Goal: Contribute content

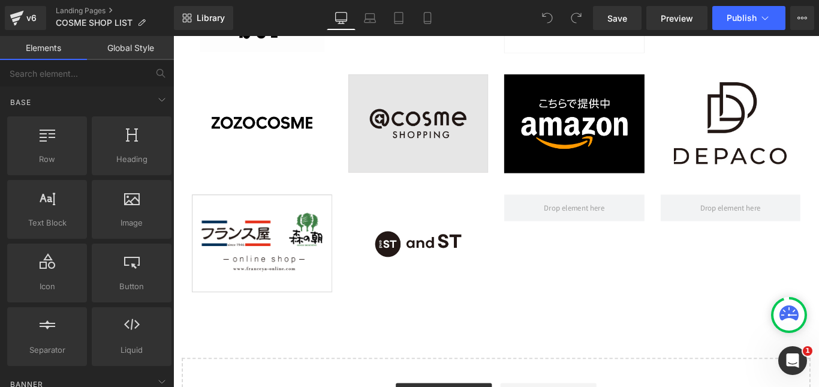
scroll to position [3835, 0]
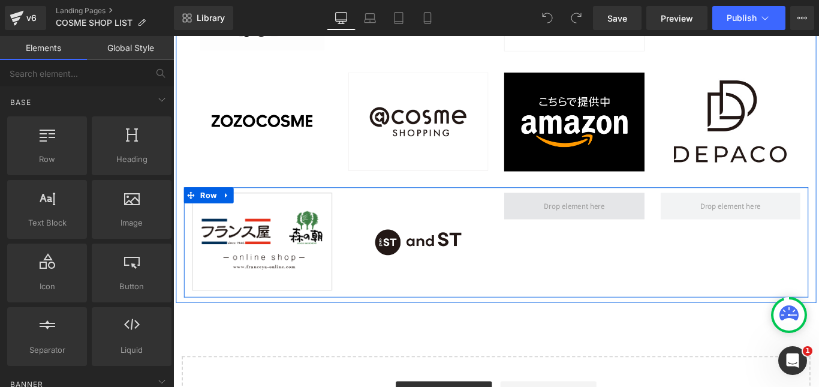
click at [606, 231] on span at bounding box center [623, 227] width 76 height 19
click at [608, 231] on span at bounding box center [623, 227] width 76 height 19
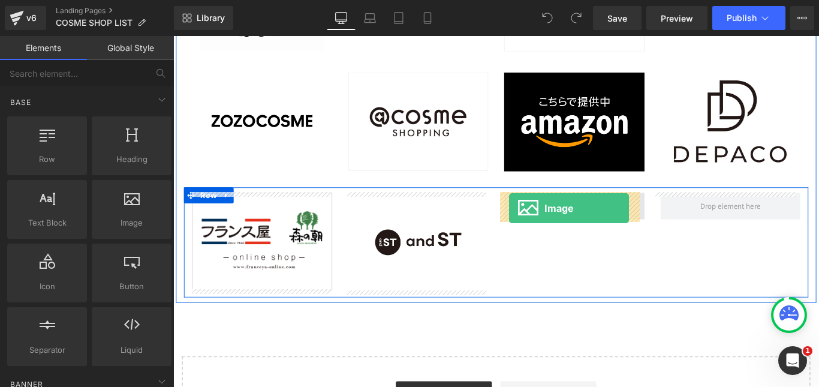
drag, startPoint x: 297, startPoint y: 249, endPoint x: 550, endPoint y: 229, distance: 254.3
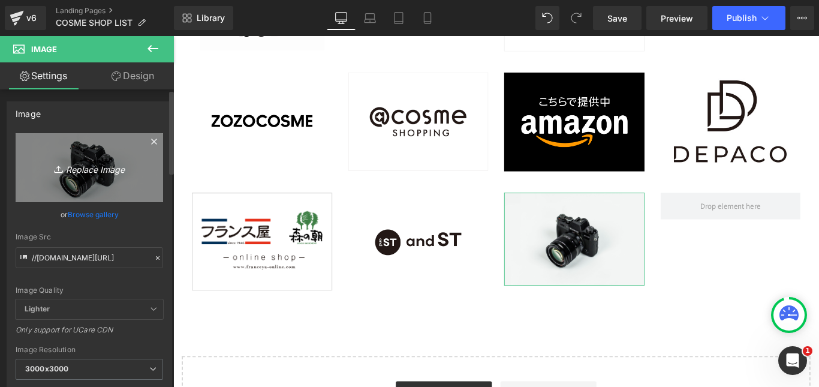
click at [55, 167] on icon at bounding box center [60, 169] width 12 height 12
type input "C:\fakepath\SHOPLISTmaruiweb.jpg"
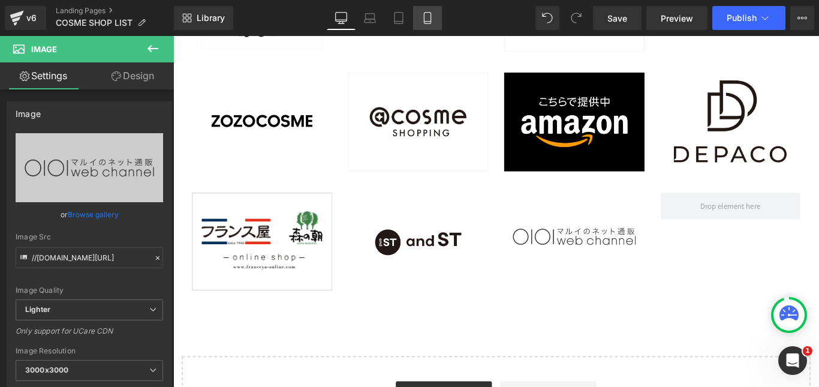
click at [432, 22] on icon at bounding box center [427, 18] width 12 height 12
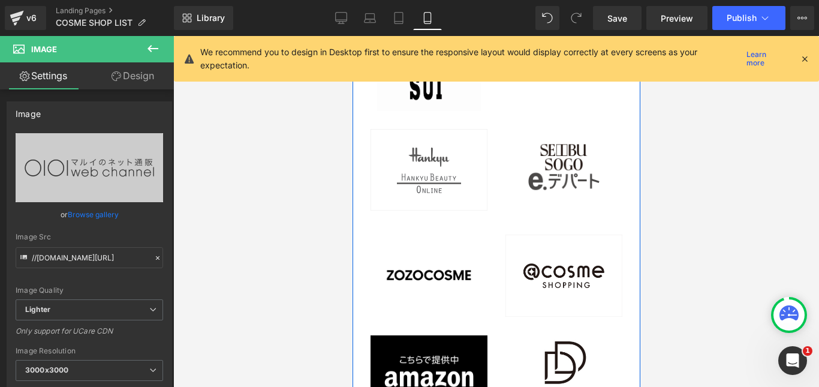
scroll to position [4014, 0]
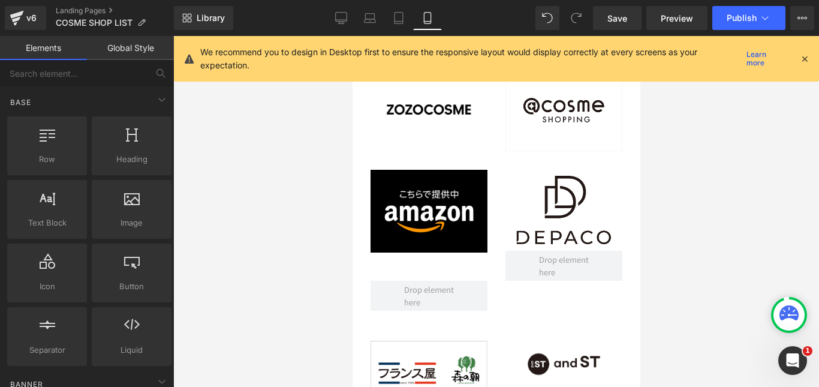
scroll to position [4134, 0]
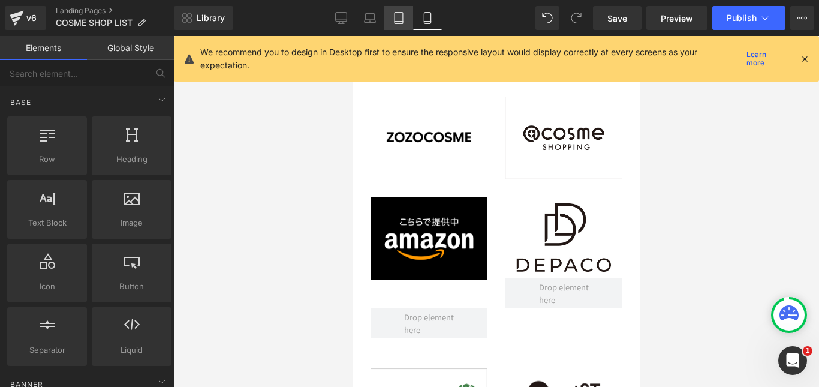
click at [404, 14] on icon at bounding box center [399, 18] width 12 height 12
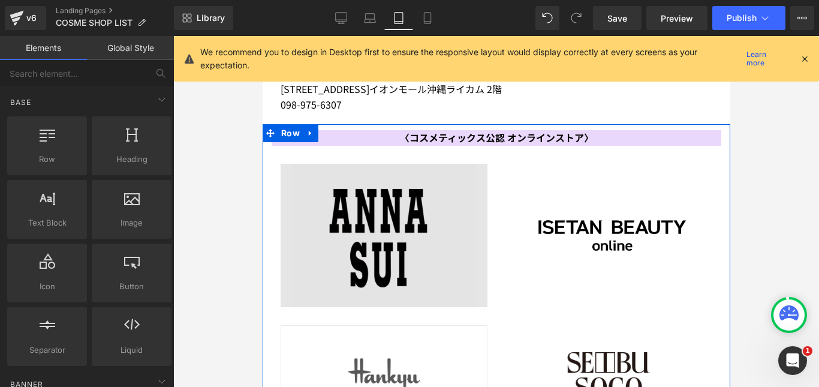
scroll to position [3665, 0]
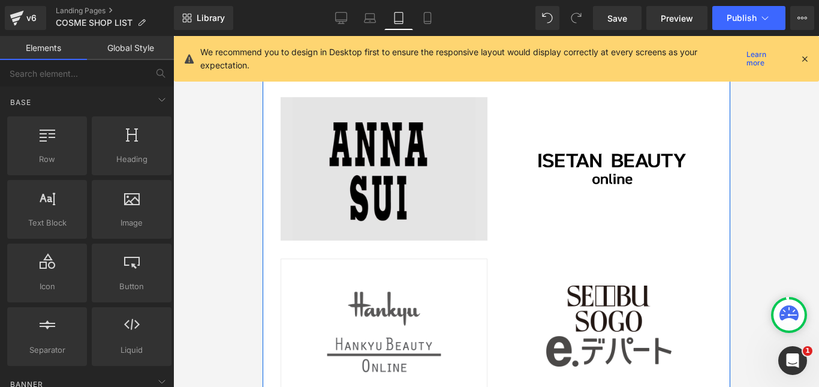
click at [393, 202] on img at bounding box center [383, 168] width 207 height 143
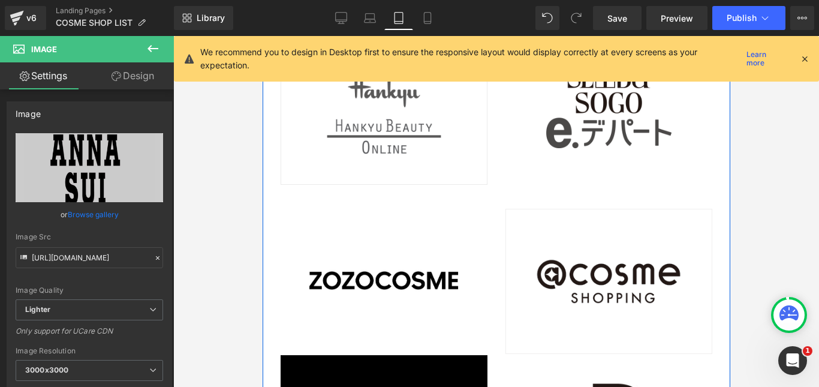
scroll to position [3905, 0]
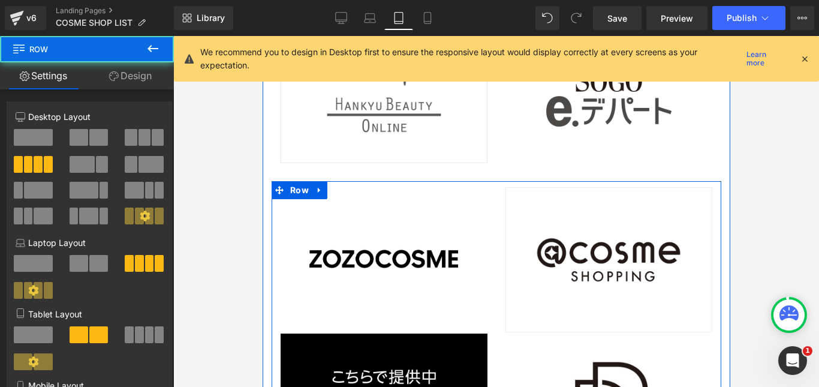
click at [496, 187] on div "Image Image" at bounding box center [608, 340] width 225 height 307
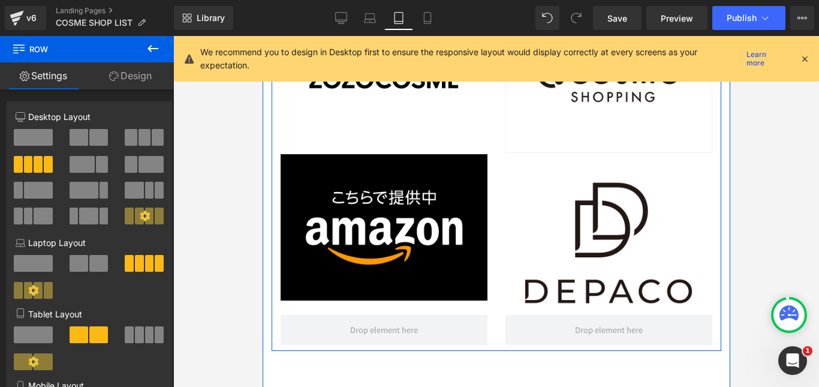
scroll to position [4085, 0]
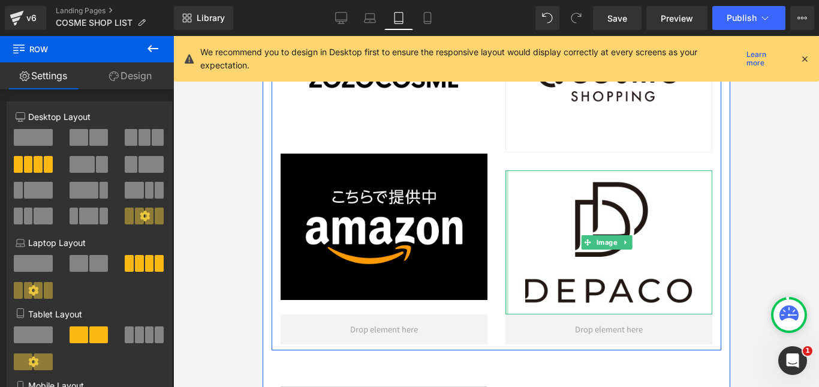
click at [505, 204] on div at bounding box center [506, 242] width 3 height 144
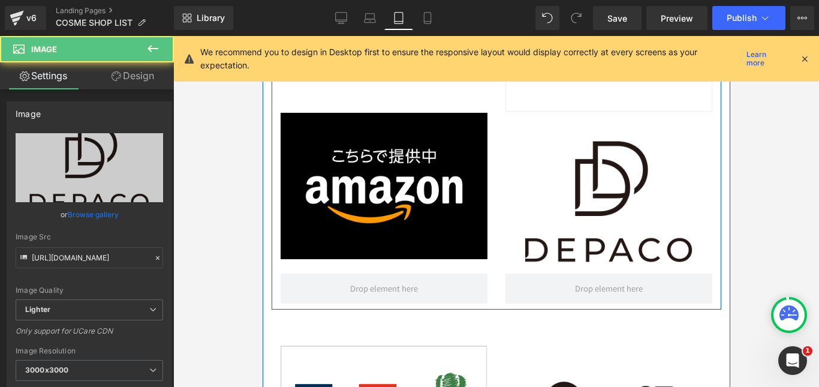
scroll to position [4145, 0]
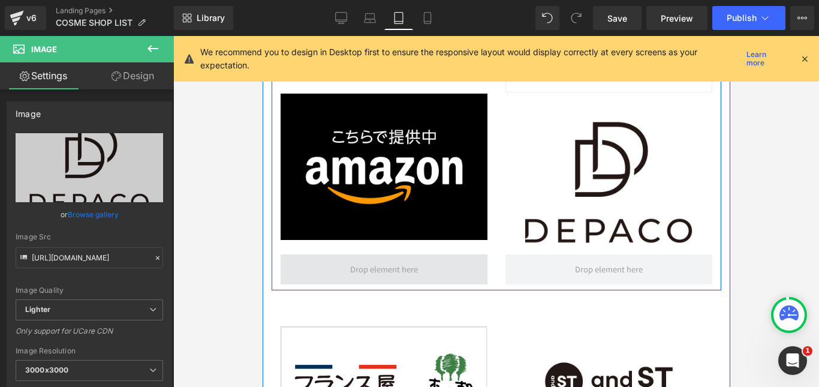
click at [433, 254] on span at bounding box center [383, 269] width 207 height 30
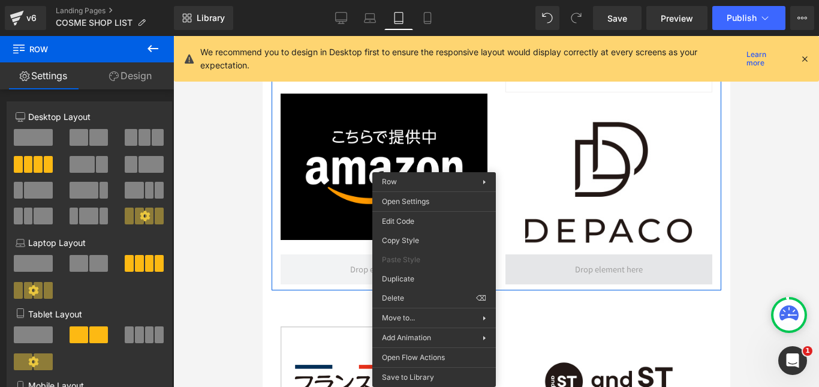
click at [531, 254] on span at bounding box center [608, 269] width 207 height 30
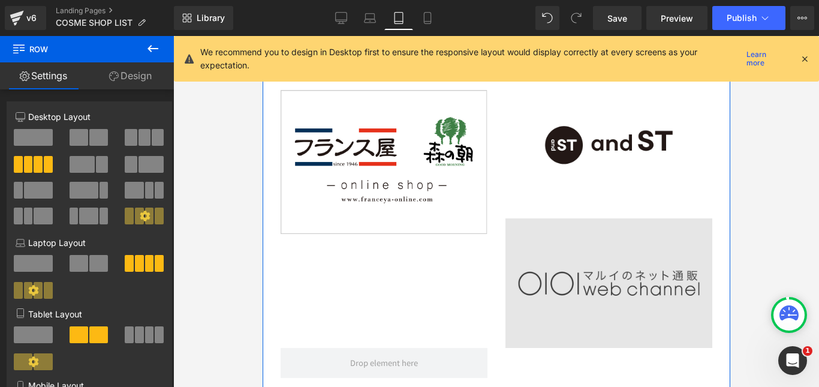
scroll to position [4384, 0]
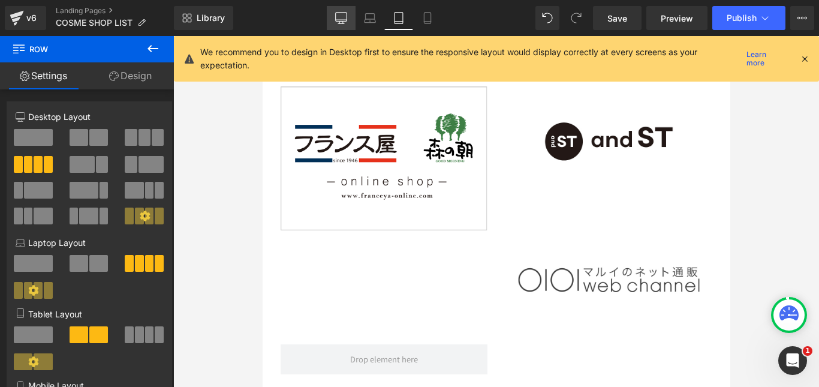
click at [345, 22] on icon at bounding box center [341, 17] width 11 height 9
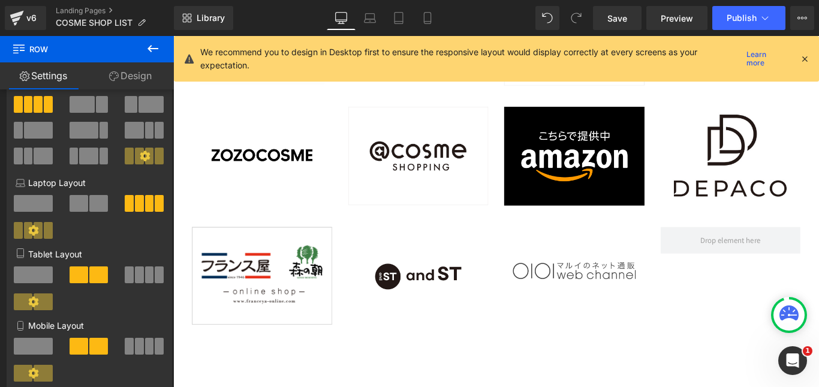
scroll to position [3775, 0]
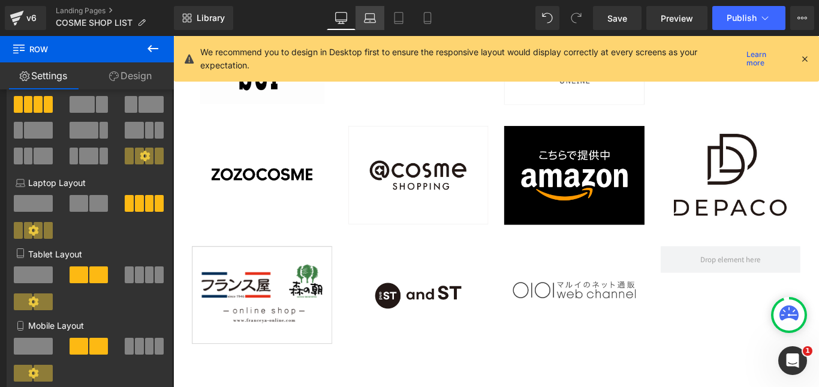
click at [372, 17] on icon at bounding box center [370, 18] width 12 height 12
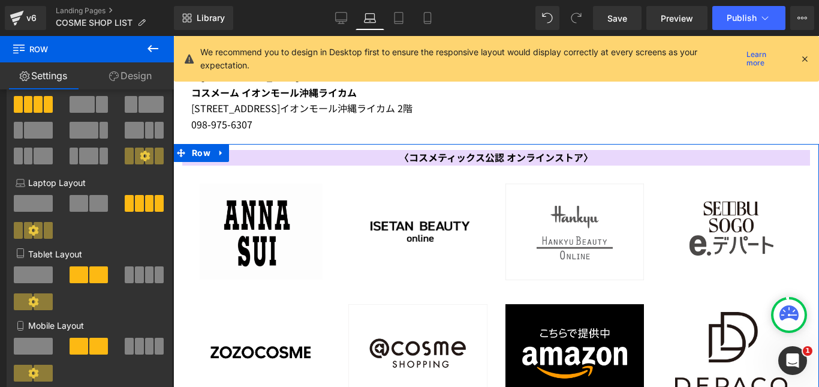
scroll to position [3536, 0]
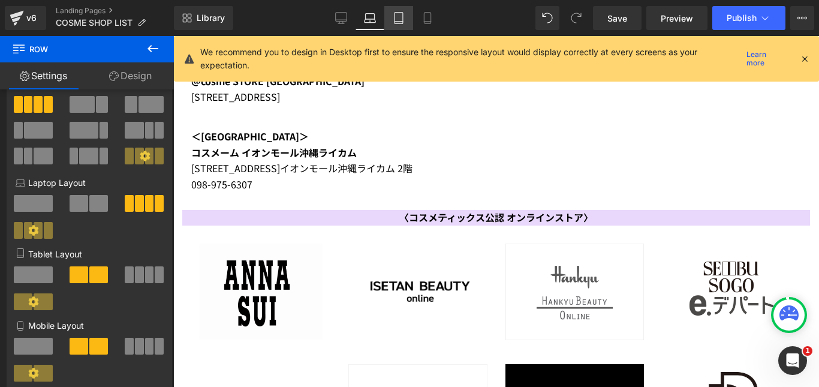
click at [403, 16] on icon at bounding box center [399, 18] width 12 height 12
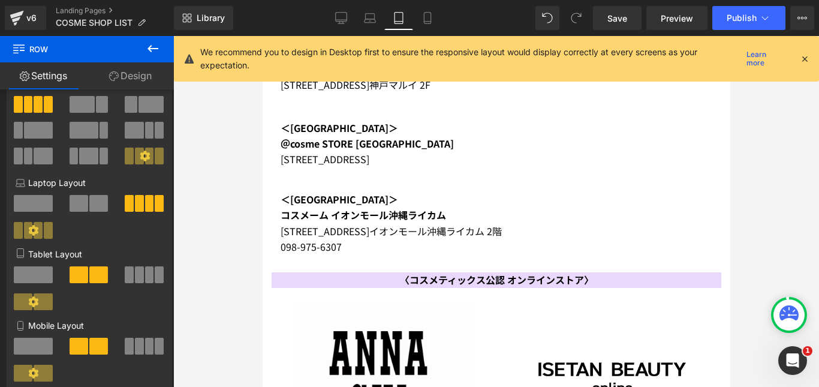
scroll to position [3474, 0]
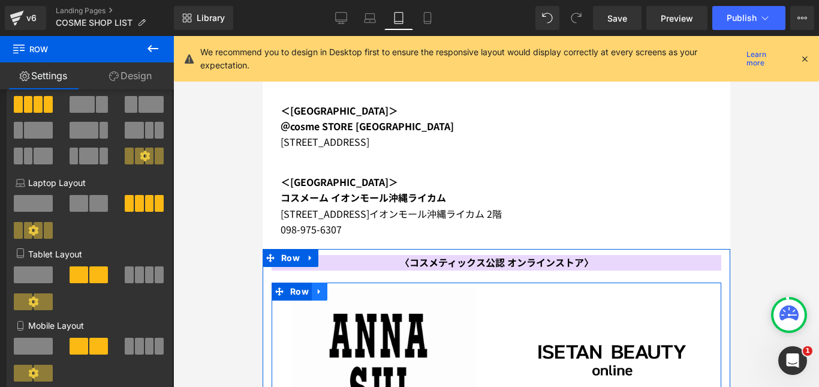
click at [319, 287] on icon at bounding box center [319, 291] width 8 height 9
click at [335, 287] on icon at bounding box center [334, 291] width 8 height 8
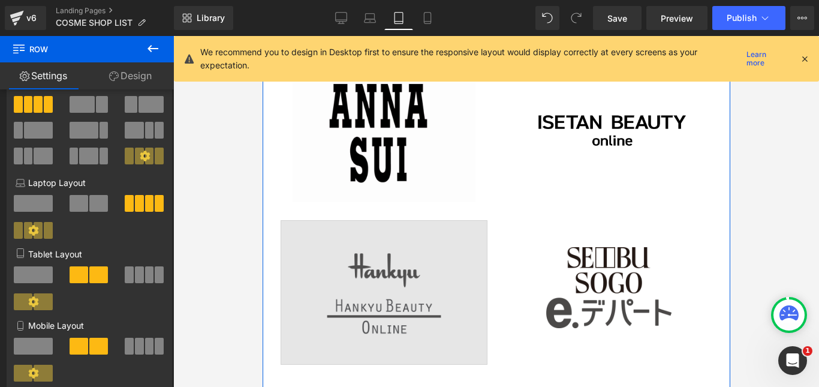
scroll to position [3724, 0]
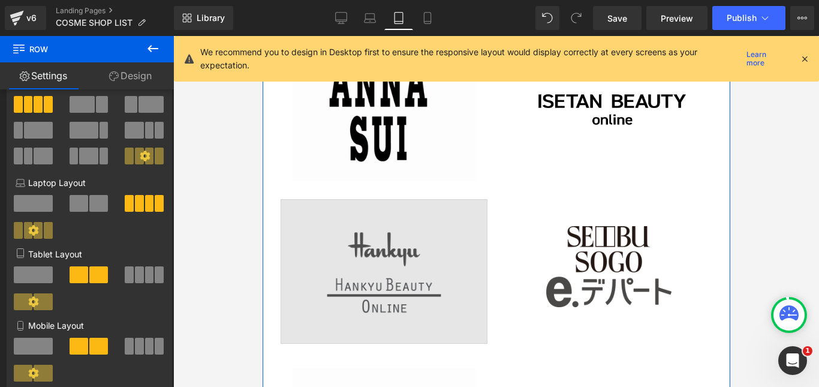
click at [405, 233] on div "Image" at bounding box center [383, 271] width 207 height 144
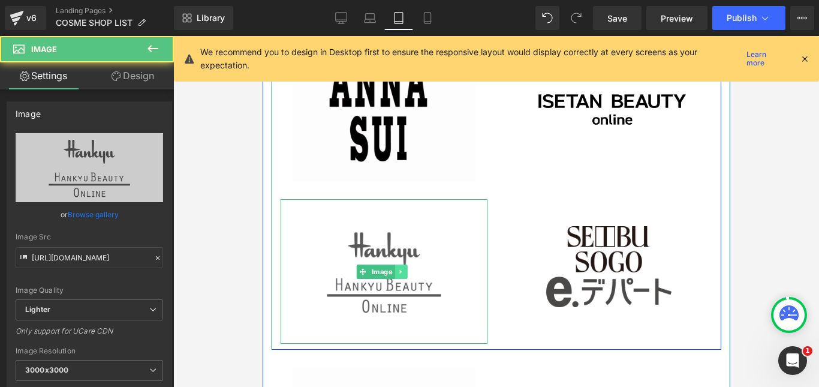
click at [401, 268] on icon at bounding box center [400, 271] width 7 height 7
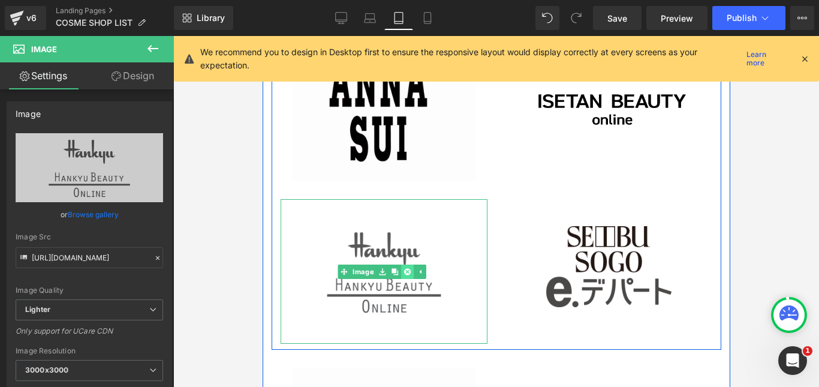
click at [408, 268] on icon at bounding box center [406, 271] width 7 height 7
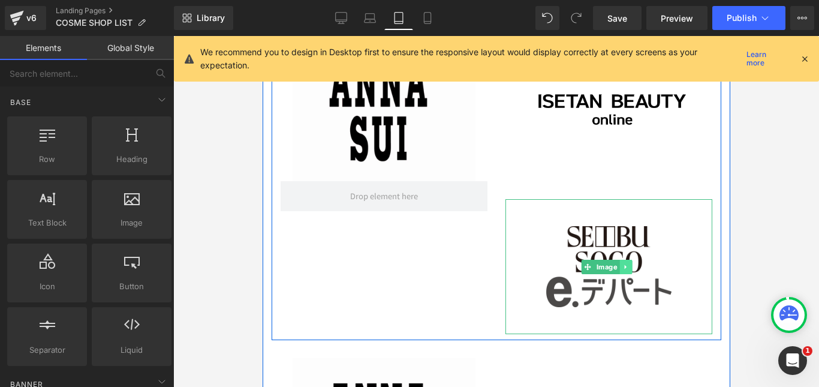
click at [623, 264] on icon at bounding box center [624, 266] width 2 height 4
click at [628, 263] on icon at bounding box center [630, 266] width 7 height 7
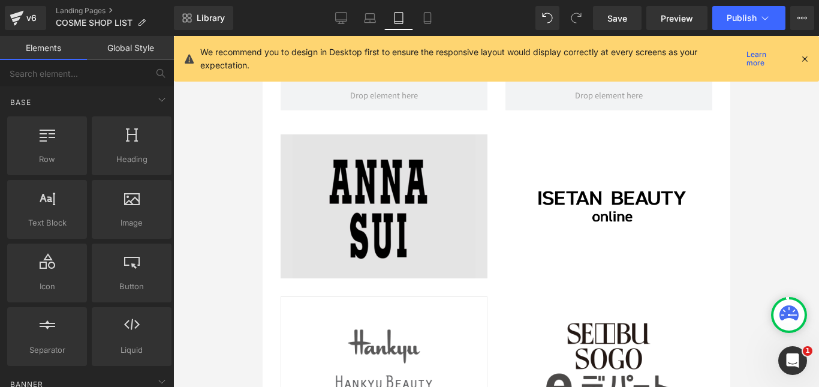
scroll to position [3844, 0]
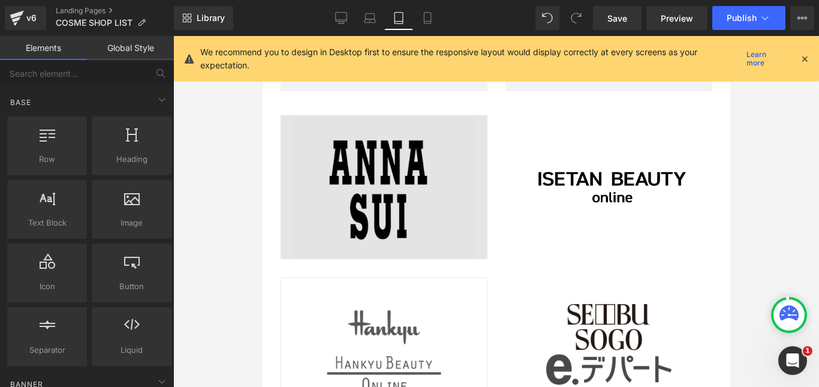
click at [409, 171] on img at bounding box center [383, 186] width 207 height 143
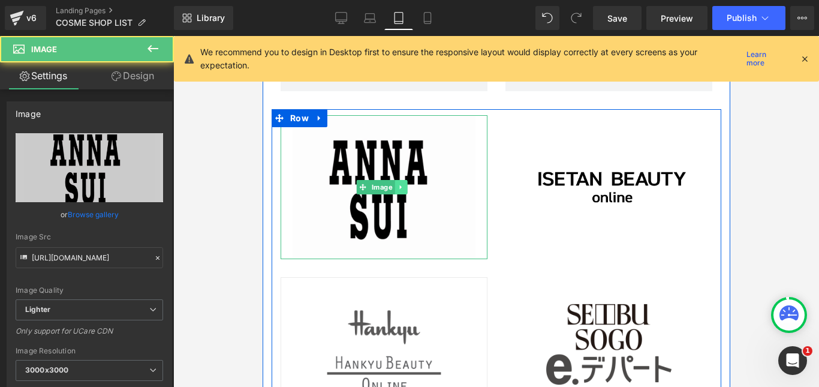
click at [400, 180] on link at bounding box center [400, 187] width 13 height 14
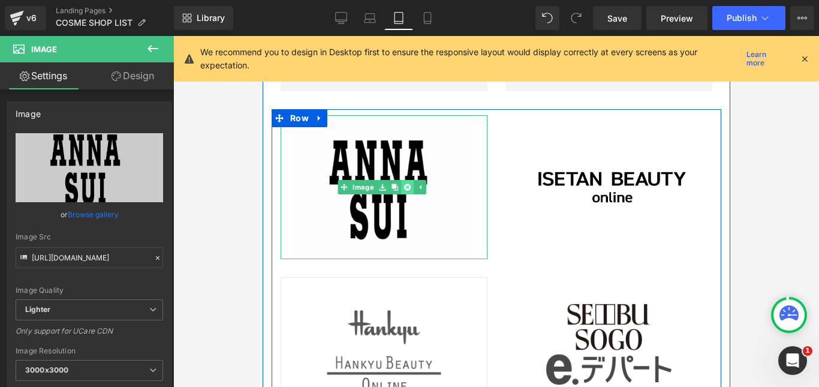
click at [409, 183] on icon at bounding box center [406, 186] width 7 height 7
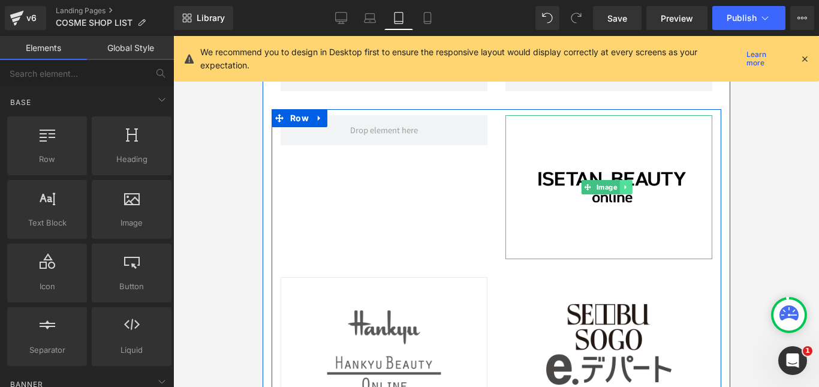
click at [621, 183] on icon at bounding box center [624, 186] width 7 height 7
click at [629, 184] on icon at bounding box center [630, 187] width 7 height 7
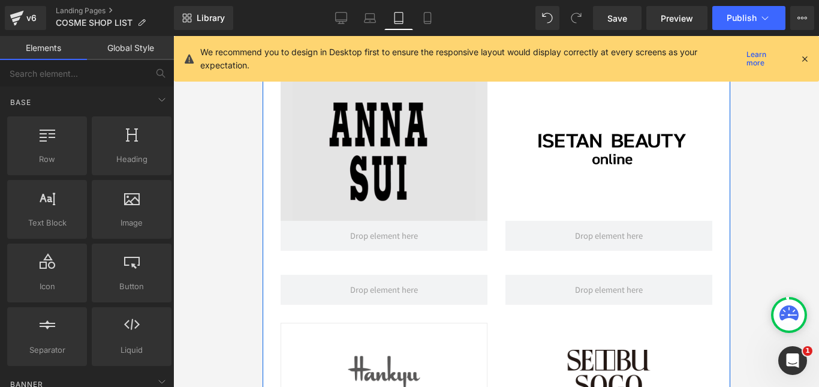
scroll to position [3665, 0]
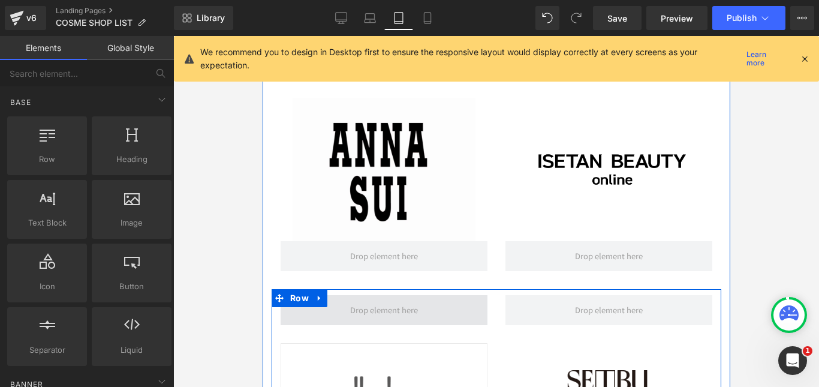
click at [379, 301] on span at bounding box center [383, 310] width 76 height 19
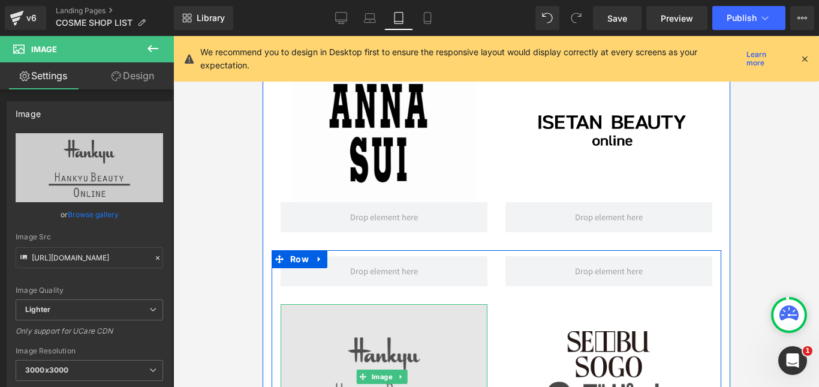
scroll to position [3724, 0]
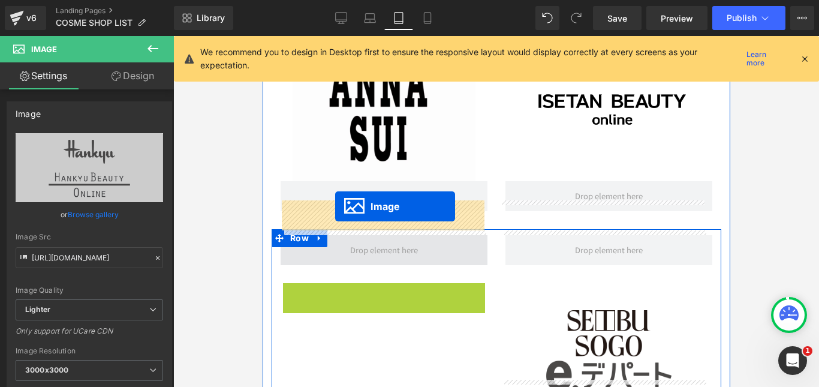
drag, startPoint x: 361, startPoint y: 317, endPoint x: 334, endPoint y: 206, distance: 114.0
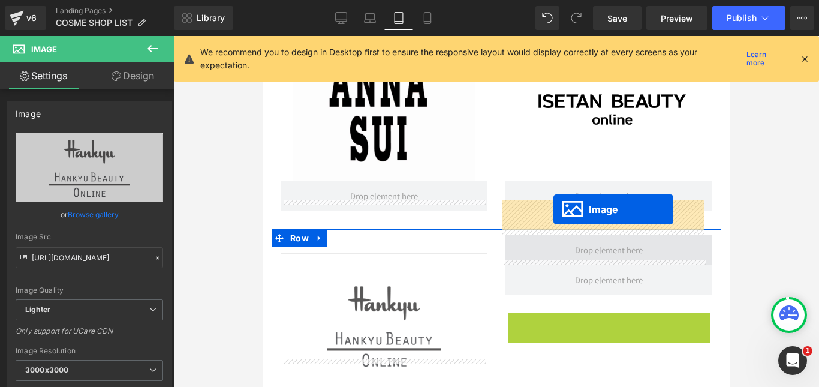
drag, startPoint x: 581, startPoint y: 340, endPoint x: 553, endPoint y: 209, distance: 134.2
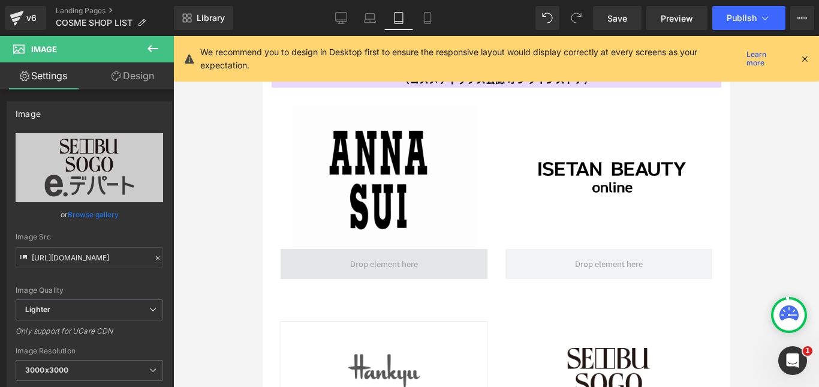
scroll to position [3665, 0]
